Goal: Find specific page/section: Find specific page/section

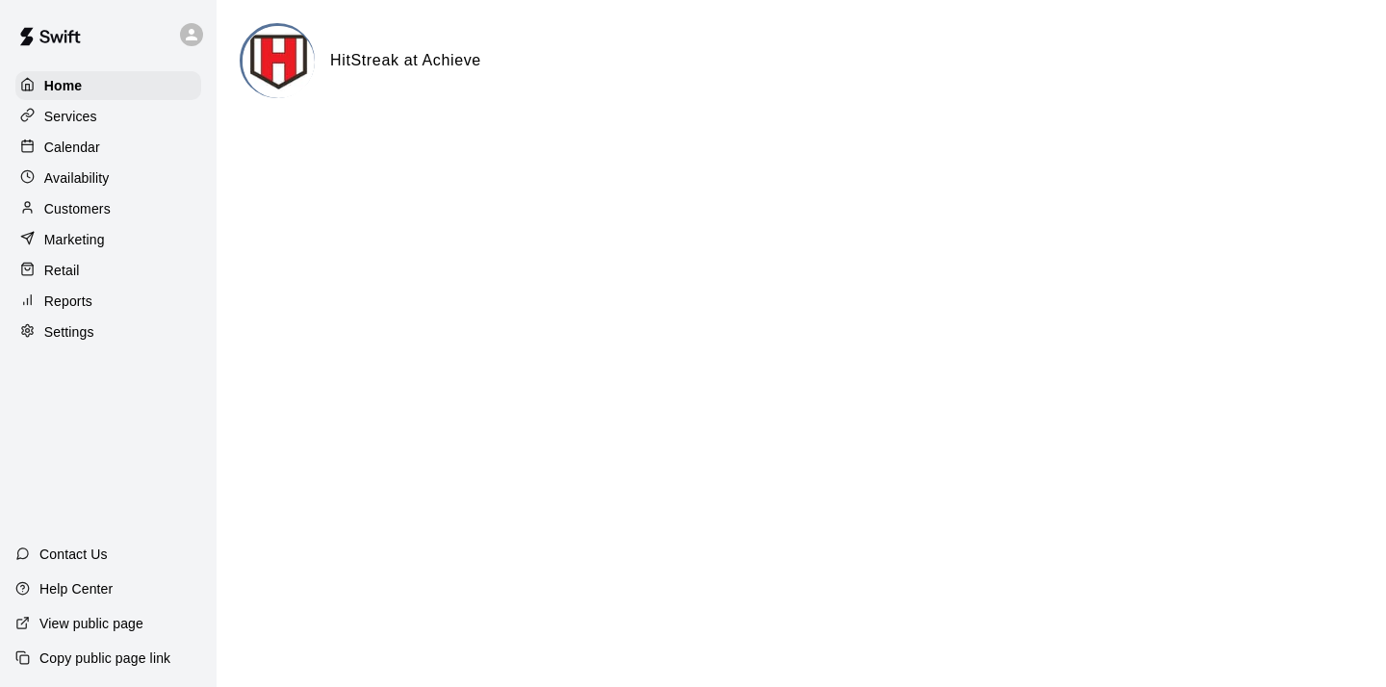
click at [94, 208] on p "Customers" at bounding box center [77, 208] width 66 height 19
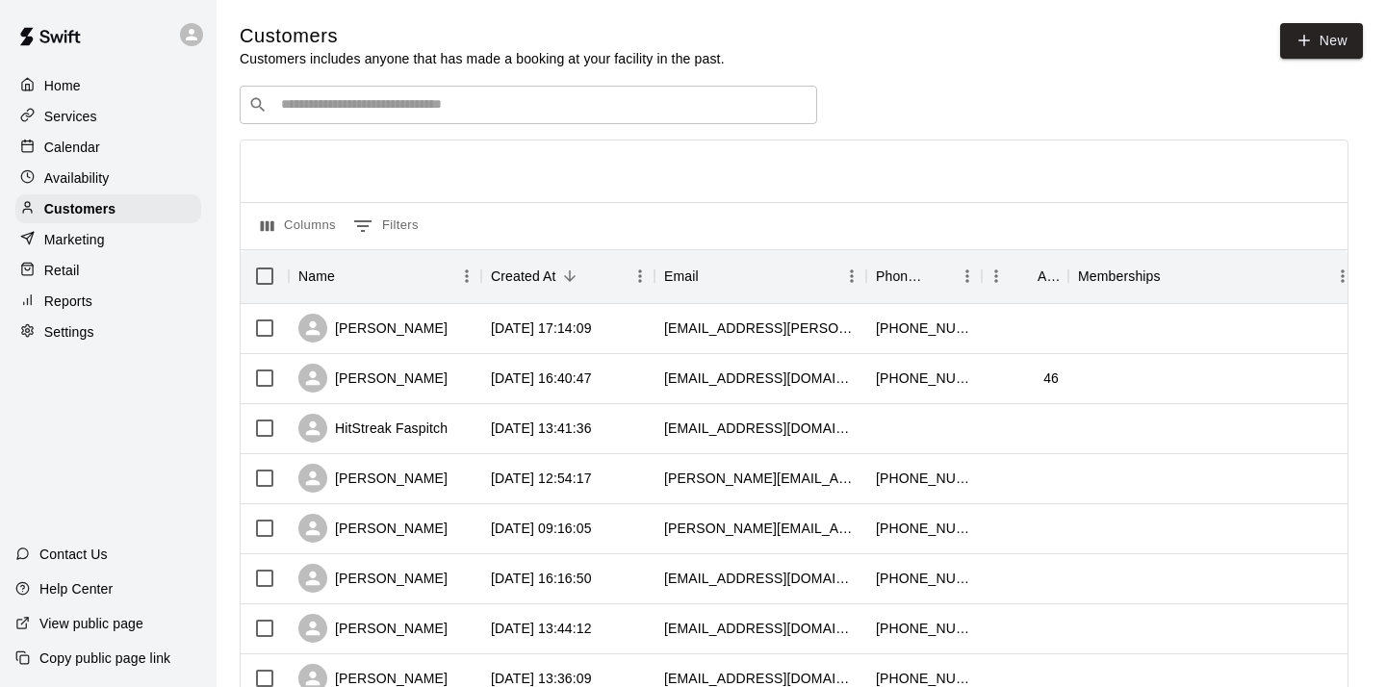
click at [582, 106] on input "Search customers by name or email" at bounding box center [541, 104] width 533 height 19
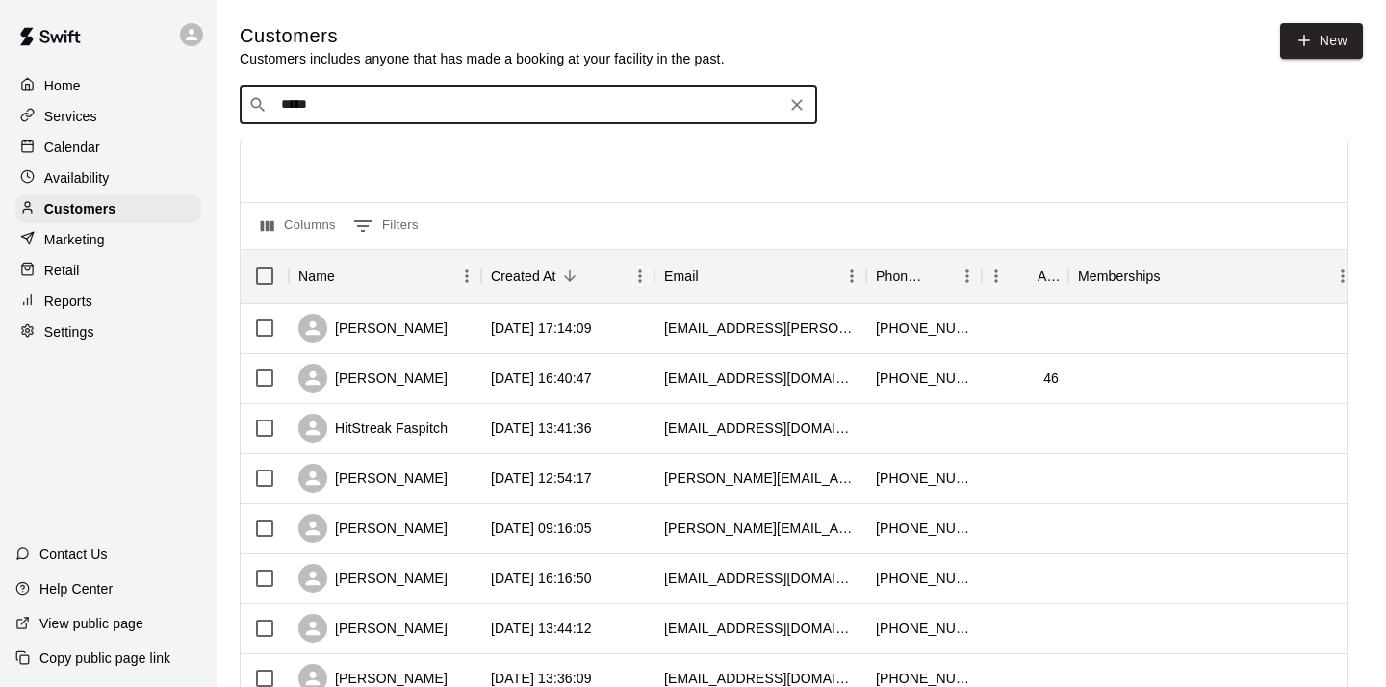
type input "*****"
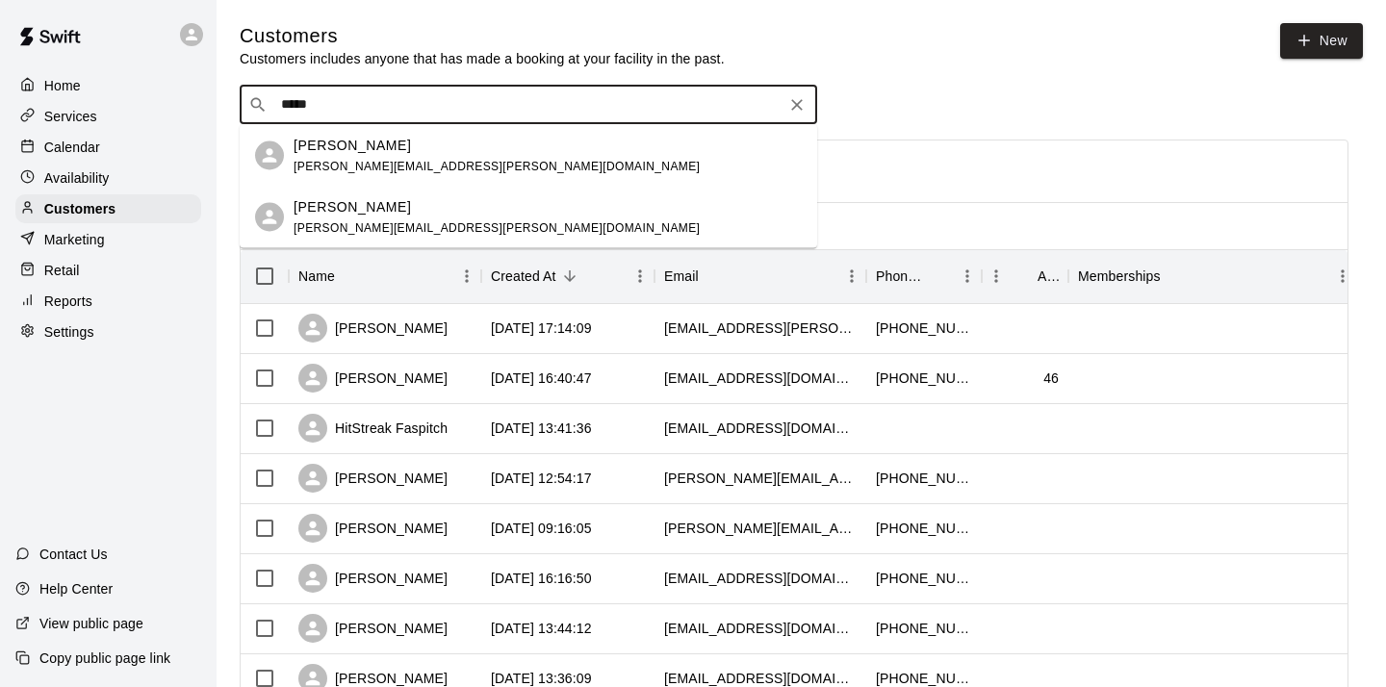
click at [333, 147] on p "[PERSON_NAME]" at bounding box center [351, 145] width 117 height 20
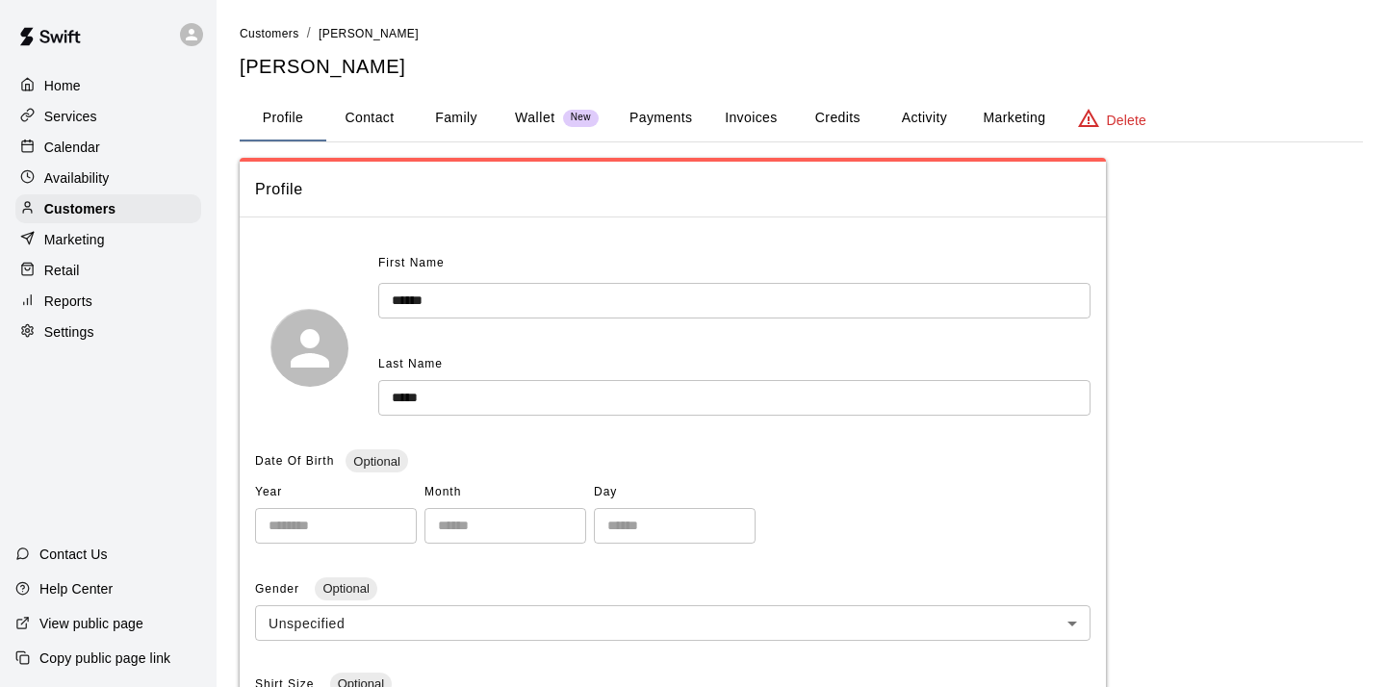
click at [834, 114] on button "Credits" at bounding box center [837, 118] width 87 height 46
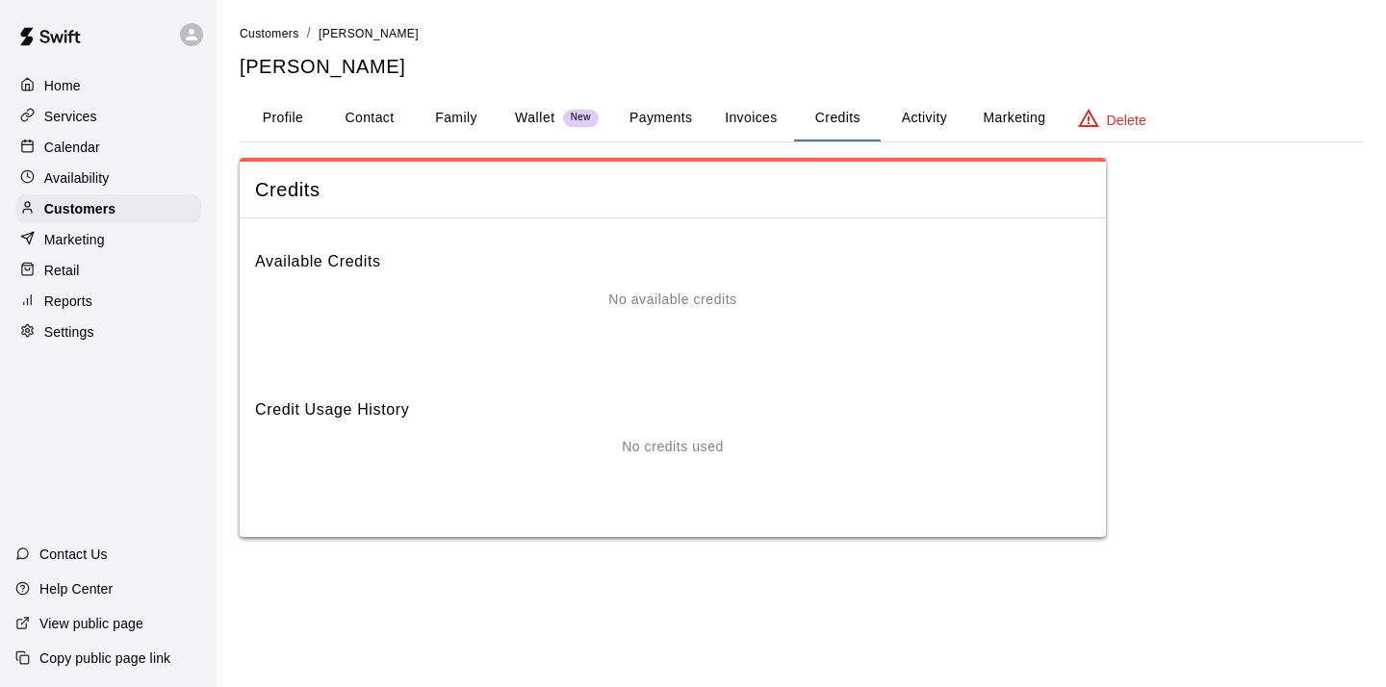
click at [929, 116] on button "Activity" at bounding box center [923, 118] width 87 height 46
